Goal: Transaction & Acquisition: Purchase product/service

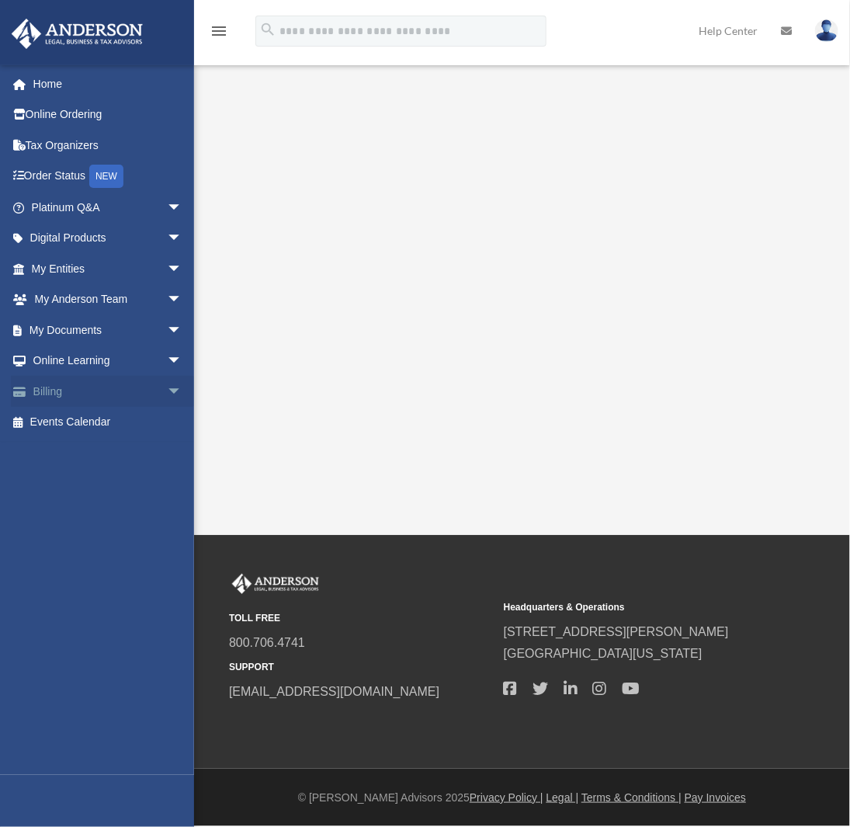
click at [45, 389] on link "Billing arrow_drop_down" at bounding box center [108, 391] width 195 height 31
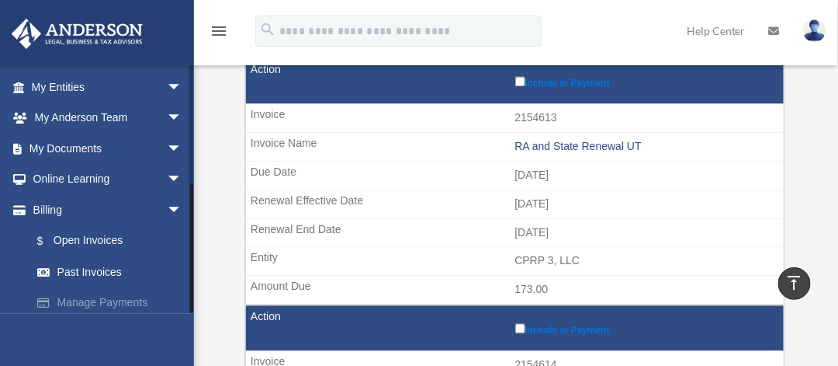
scroll to position [219, 0]
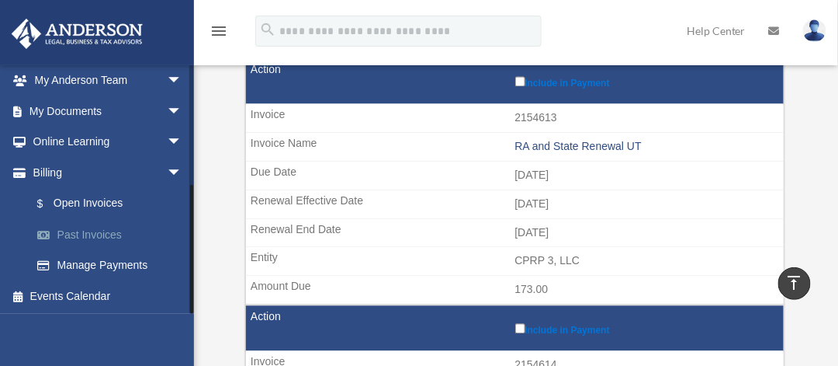
click at [109, 233] on link "Past Invoices" at bounding box center [114, 234] width 184 height 31
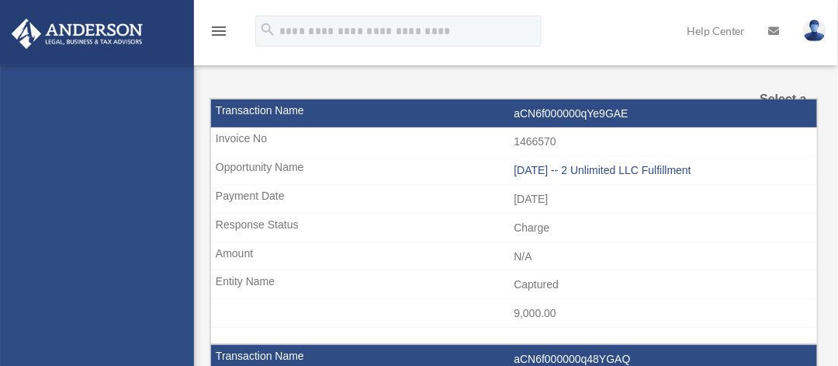
select select
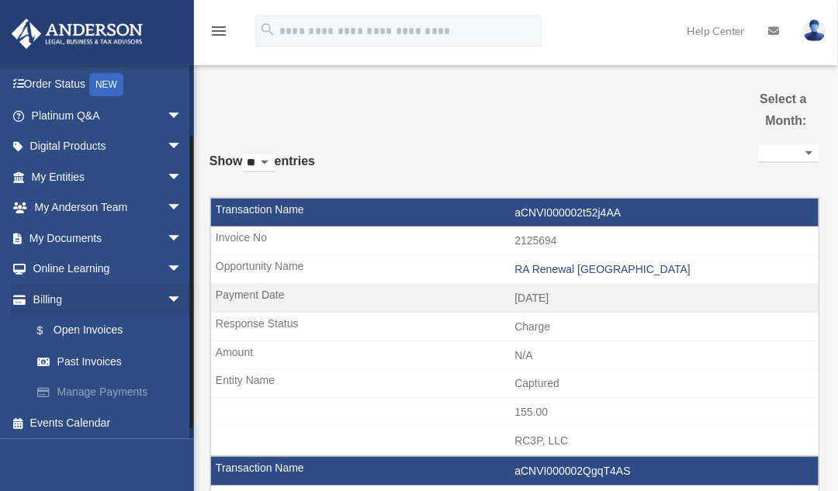
scroll to position [93, 0]
click at [97, 331] on link "$ Open Invoices" at bounding box center [114, 330] width 184 height 32
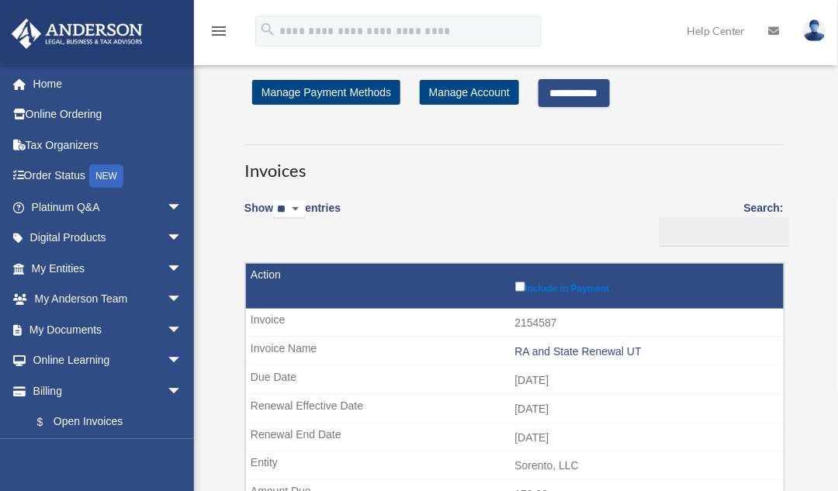
click at [599, 95] on input "**********" at bounding box center [574, 93] width 71 height 28
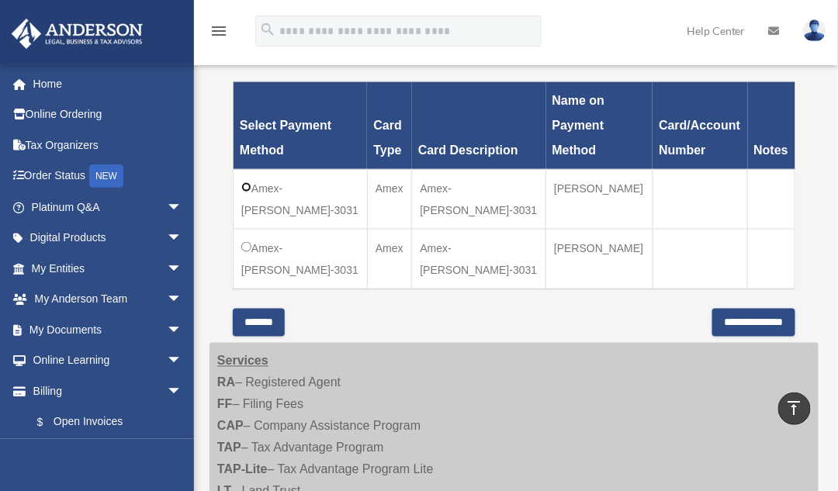
scroll to position [543, 0]
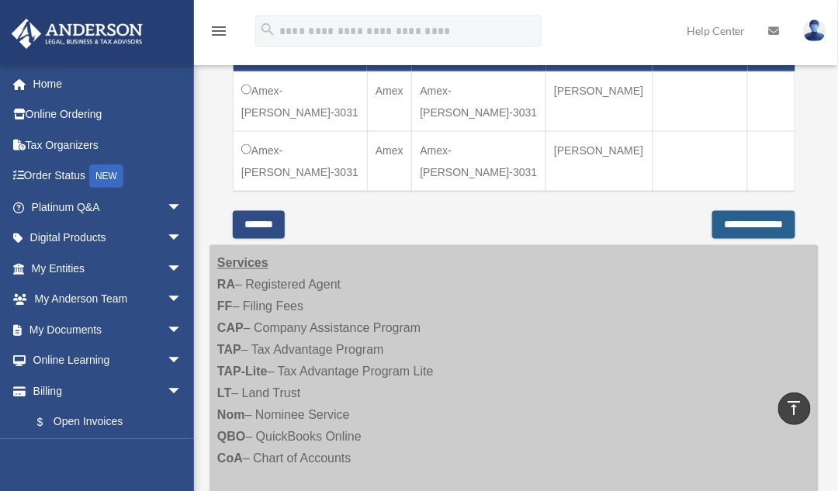
click at [724, 211] on input "**********" at bounding box center [754, 225] width 83 height 28
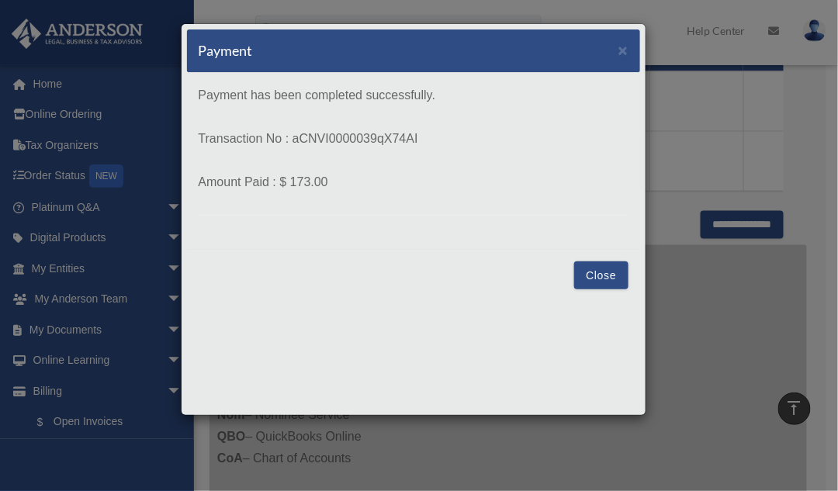
click at [614, 269] on button "Close" at bounding box center [601, 276] width 54 height 28
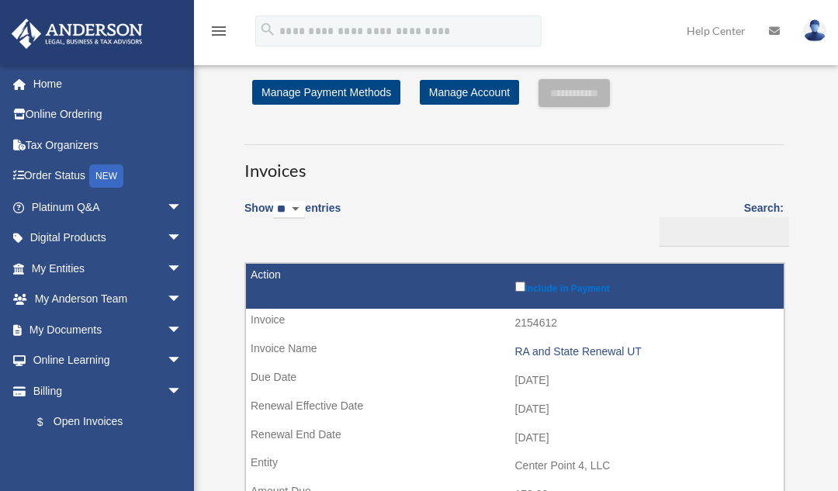
scroll to position [543, 0]
